Goal: Navigation & Orientation: Find specific page/section

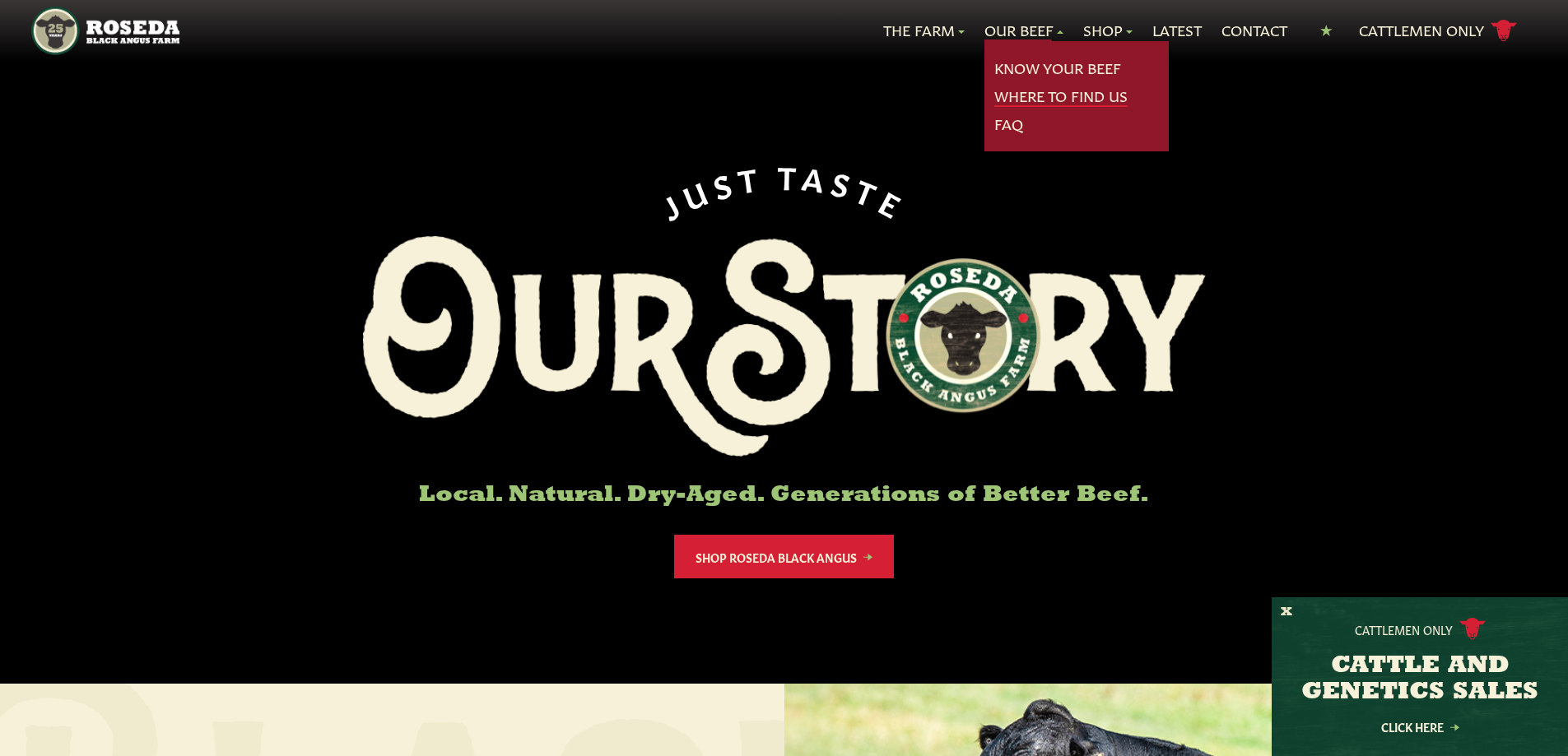
click at [1035, 87] on link "Where To Find Us" at bounding box center [1061, 96] width 134 height 22
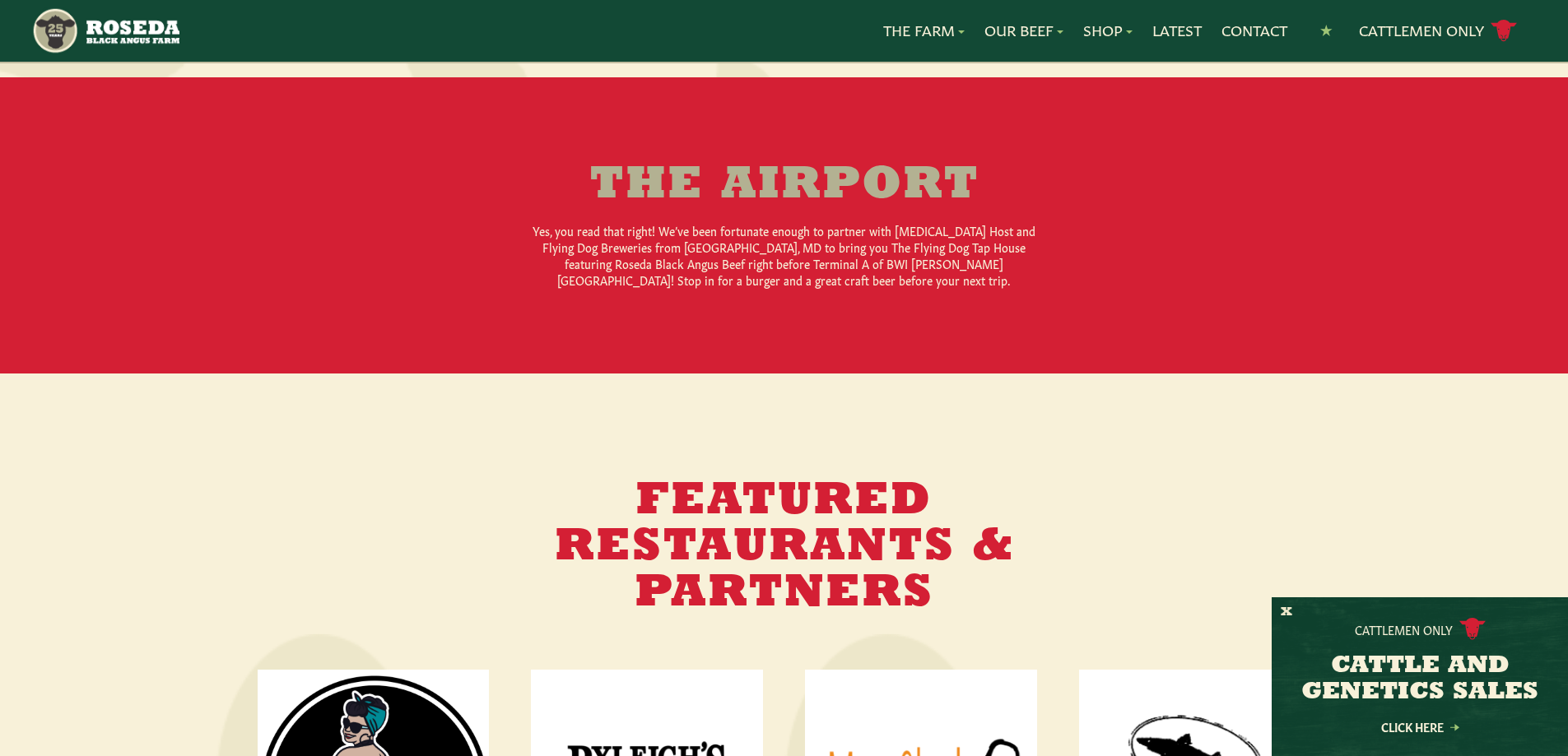
scroll to position [1975, 0]
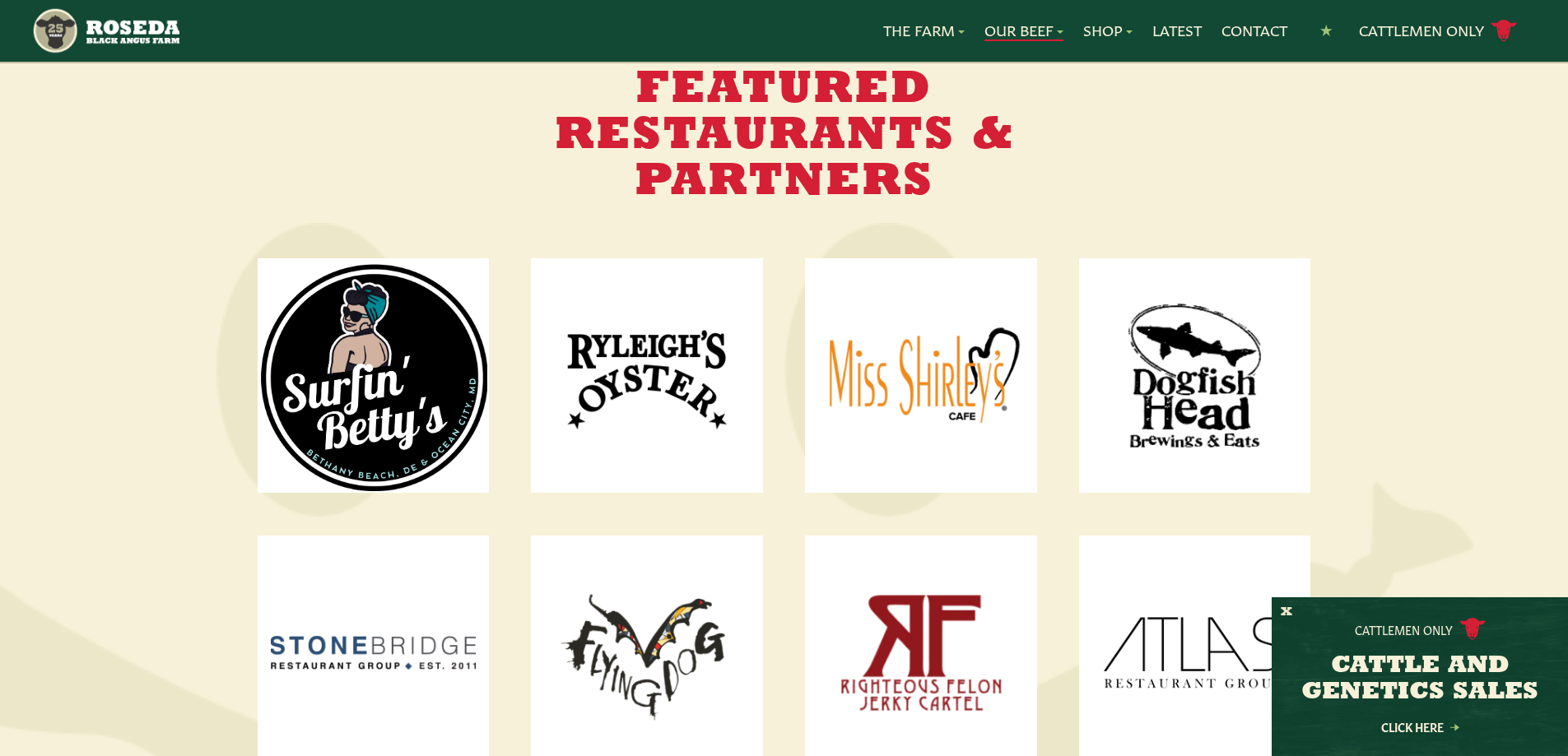
drag, startPoint x: 371, startPoint y: 326, endPoint x: 1048, endPoint y: 18, distance: 743.8
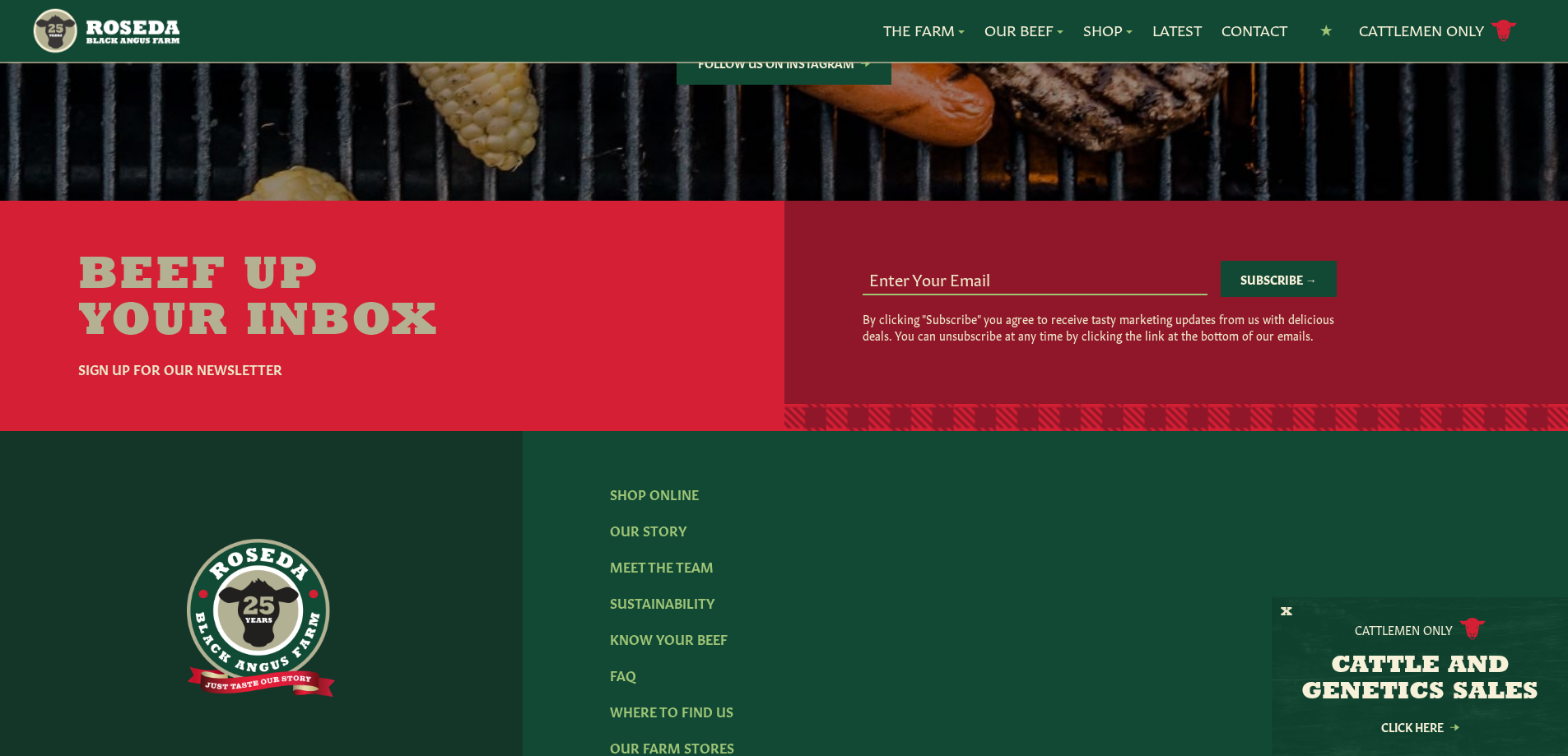
scroll to position [3127, 0]
